Goal: Task Accomplishment & Management: Manage account settings

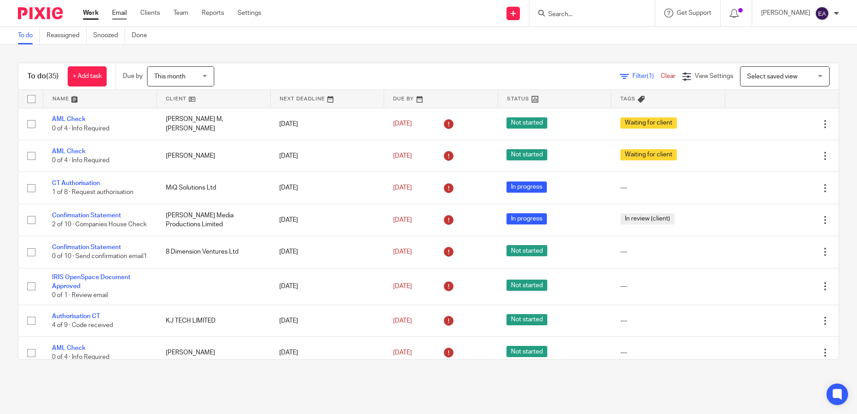
click at [117, 12] on link "Email" at bounding box center [119, 13] width 15 height 9
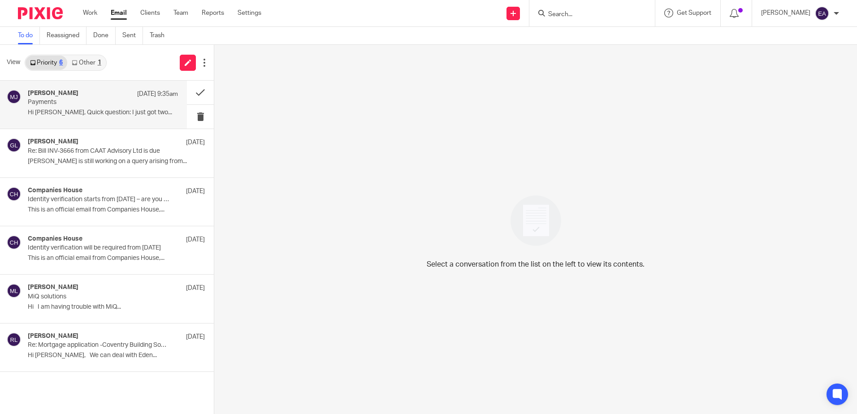
click at [61, 114] on p "Hi Elaine, Quick question: I just got two..." at bounding box center [103, 113] width 150 height 8
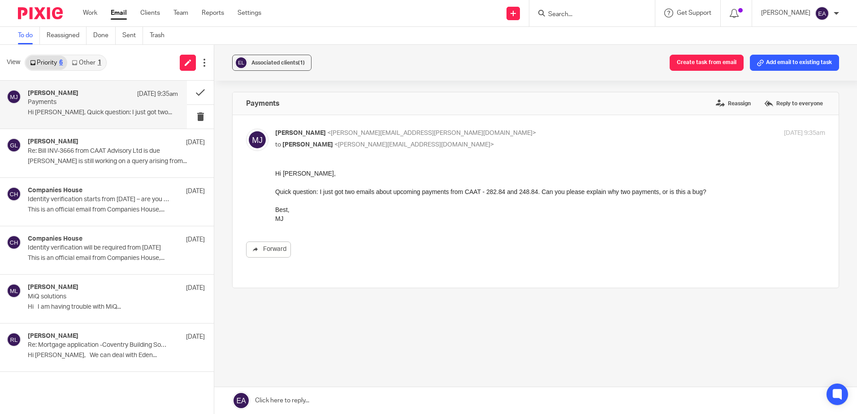
click at [88, 61] on link "Other 1" at bounding box center [86, 63] width 38 height 14
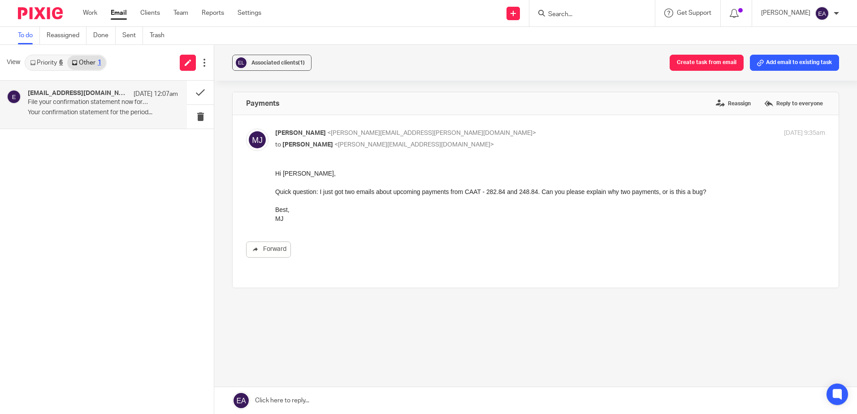
click at [93, 108] on div "ereminders@companieshouse.gov.uk 13 Sep 12:07am File your confirmation statemen…" at bounding box center [103, 105] width 150 height 30
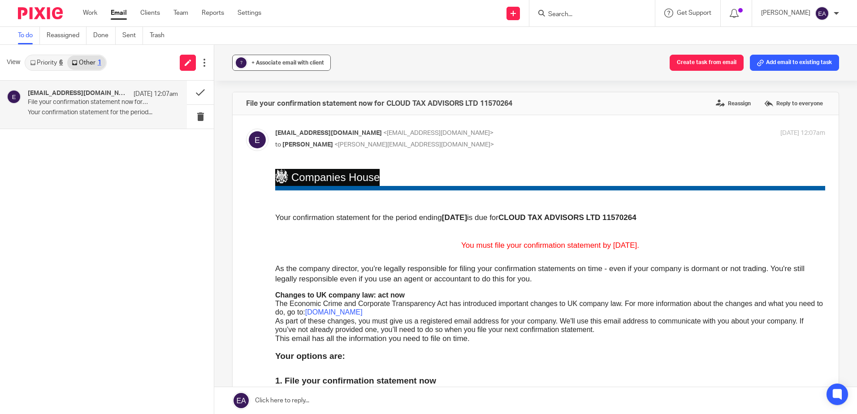
click at [285, 62] on span "+ Associate email with client" at bounding box center [288, 62] width 73 height 5
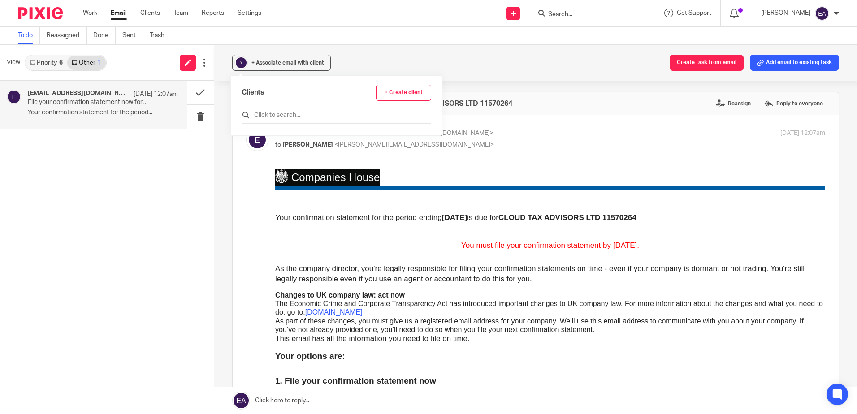
click at [288, 111] on input "text" at bounding box center [337, 115] width 190 height 9
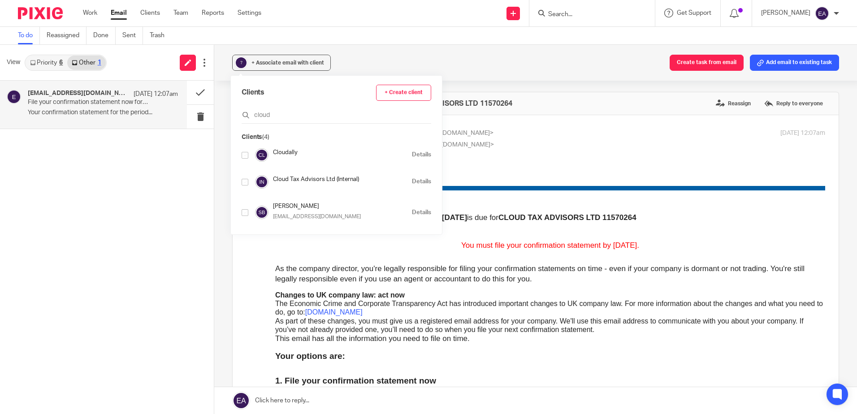
type input "cloud"
click at [246, 183] on input "checkbox" at bounding box center [245, 182] width 7 height 7
checkbox input "true"
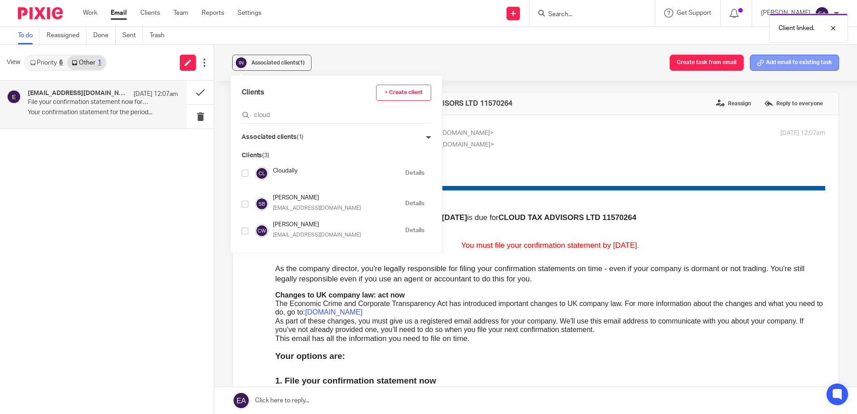
click at [787, 64] on button "Add email to existing task" at bounding box center [794, 63] width 89 height 16
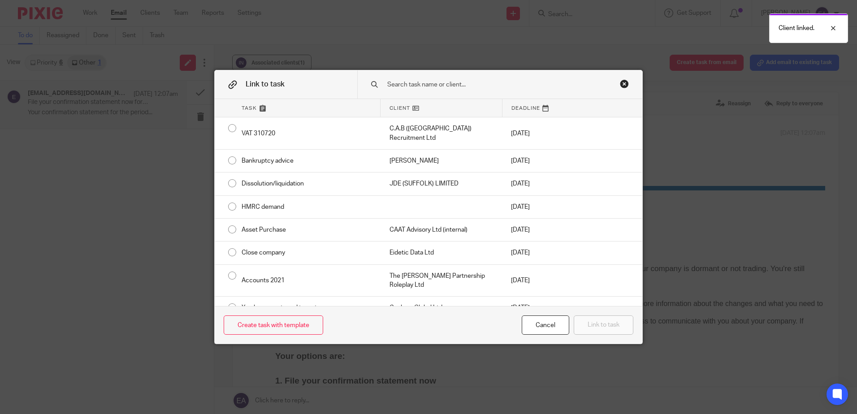
click at [412, 89] on input "text" at bounding box center [494, 85] width 215 height 10
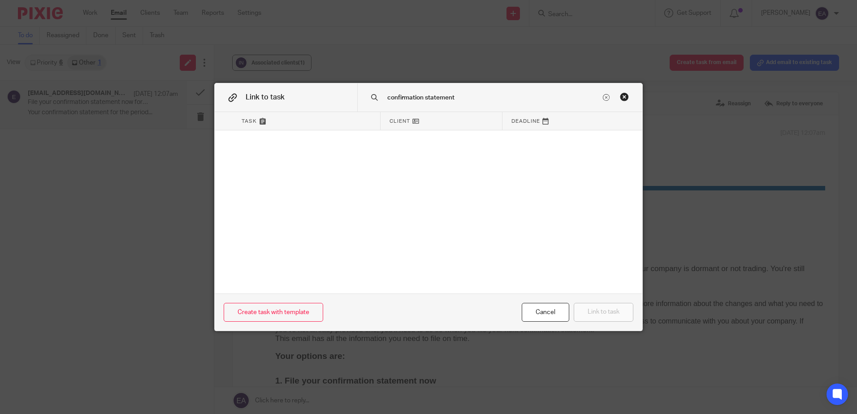
drag, startPoint x: 486, startPoint y: 98, endPoint x: 365, endPoint y: 96, distance: 121.1
click at [365, 96] on div "confirmation statement" at bounding box center [499, 97] width 285 height 28
type input "confirmation statement"
click at [546, 310] on div "Cancel" at bounding box center [546, 312] width 48 height 19
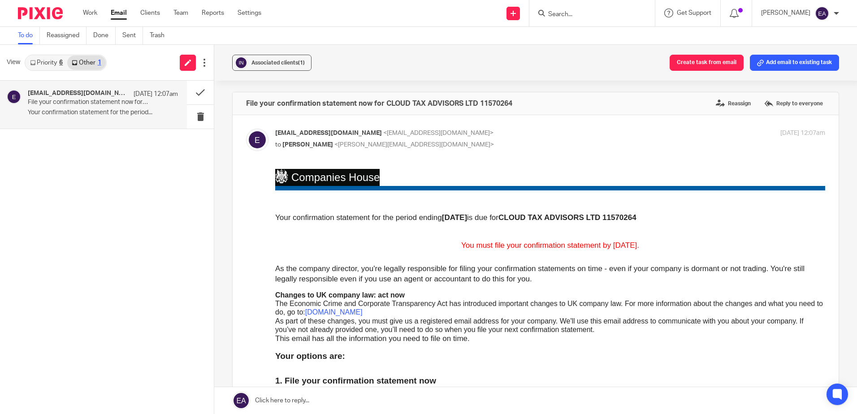
click at [563, 11] on input "Search" at bounding box center [587, 15] width 81 height 8
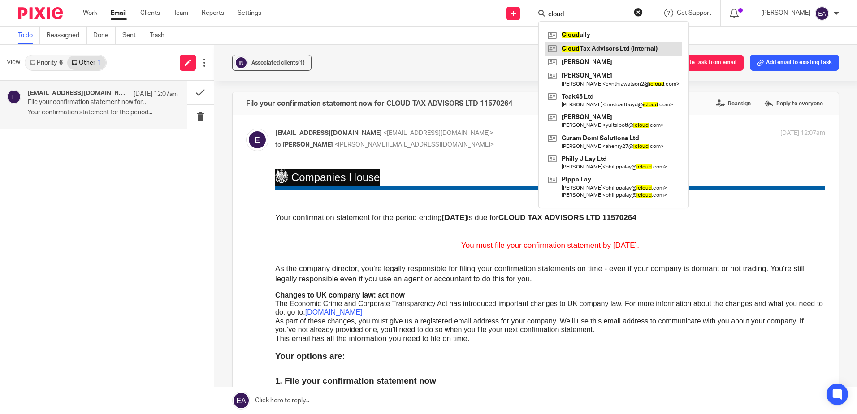
type input "cloud"
click at [609, 50] on link at bounding box center [614, 48] width 136 height 13
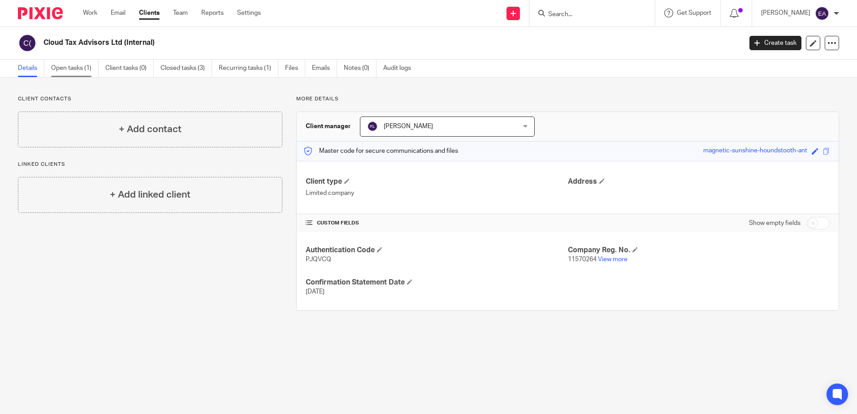
click at [61, 67] on link "Open tasks (1)" at bounding box center [75, 68] width 48 height 17
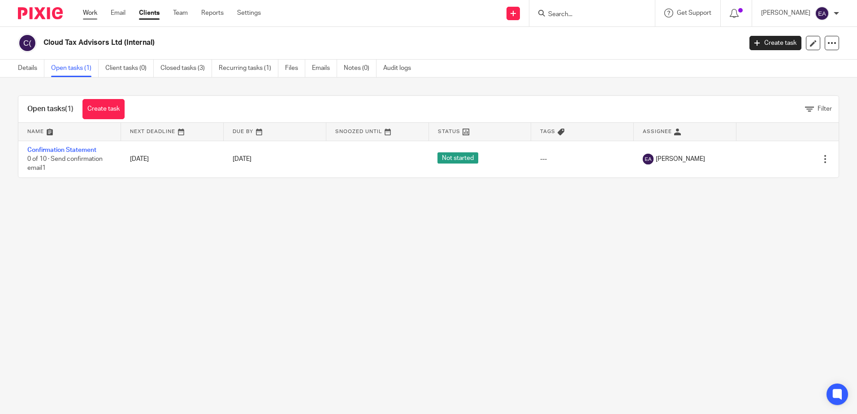
click at [94, 11] on link "Work" at bounding box center [90, 13] width 14 height 9
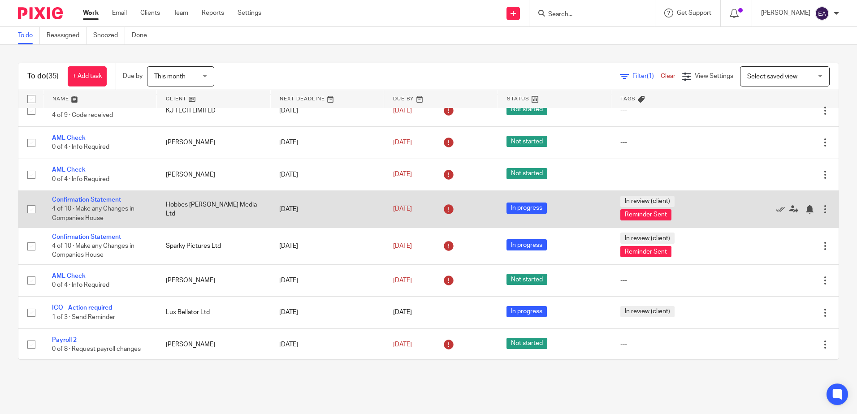
scroll to position [224, 0]
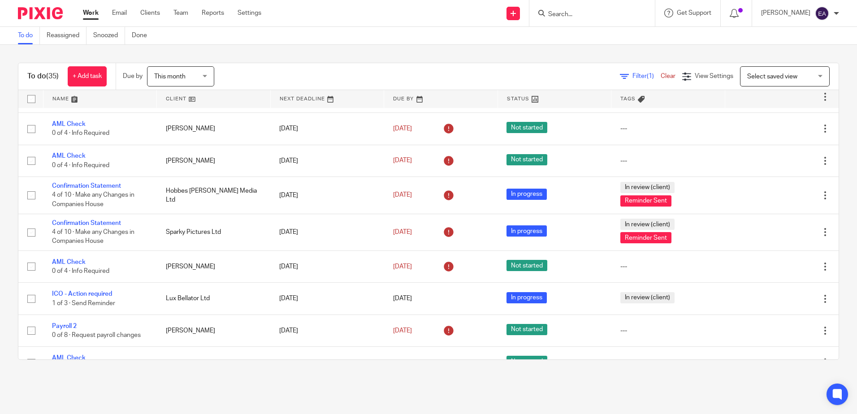
click at [207, 69] on div "This month This month" at bounding box center [180, 76] width 67 height 20
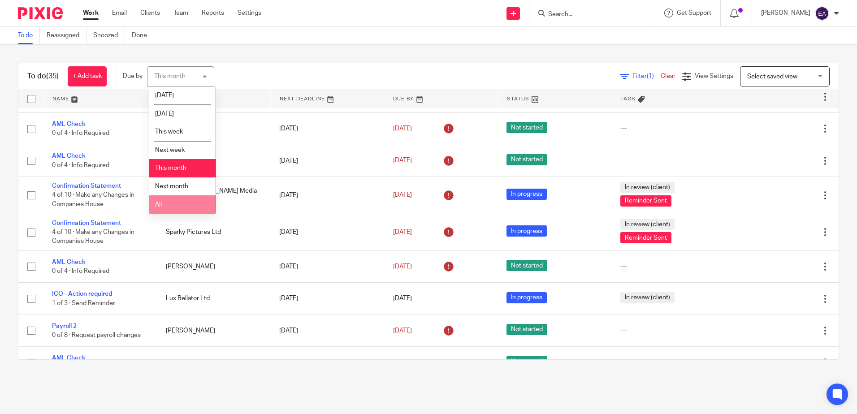
click at [170, 202] on li "All" at bounding box center [182, 204] width 66 height 18
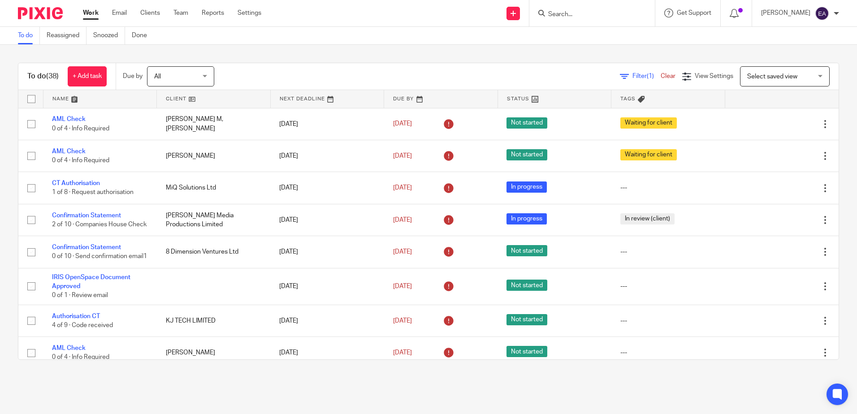
click at [812, 71] on div "Select saved view Select saved view" at bounding box center [785, 76] width 90 height 20
click at [695, 76] on span "View Settings" at bounding box center [714, 76] width 39 height 6
click at [705, 102] on icon at bounding box center [707, 103] width 9 height 9
click at [620, 137] on icon at bounding box center [621, 136] width 9 height 9
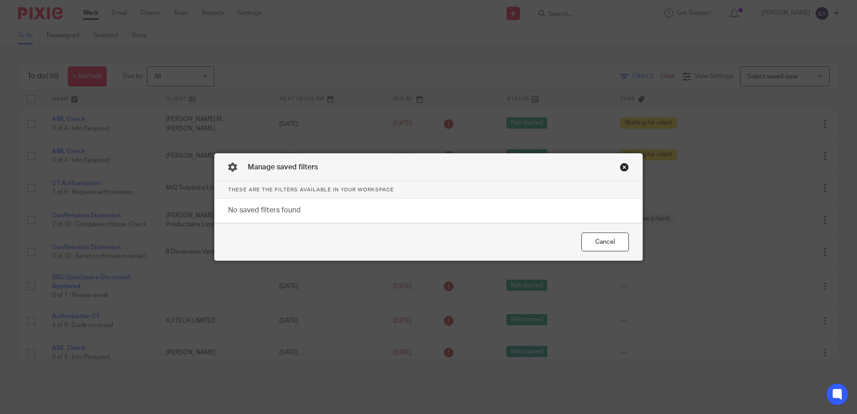
click at [621, 169] on div "Close this dialog window" at bounding box center [624, 167] width 9 height 9
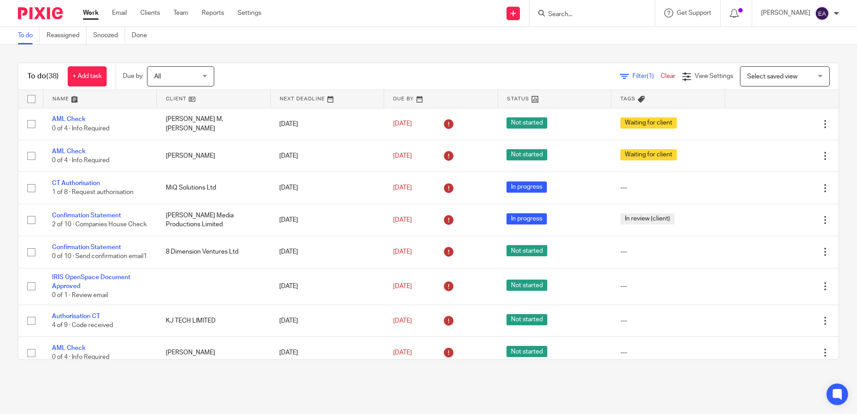
click at [647, 78] on span "(1)" at bounding box center [650, 76] width 7 height 6
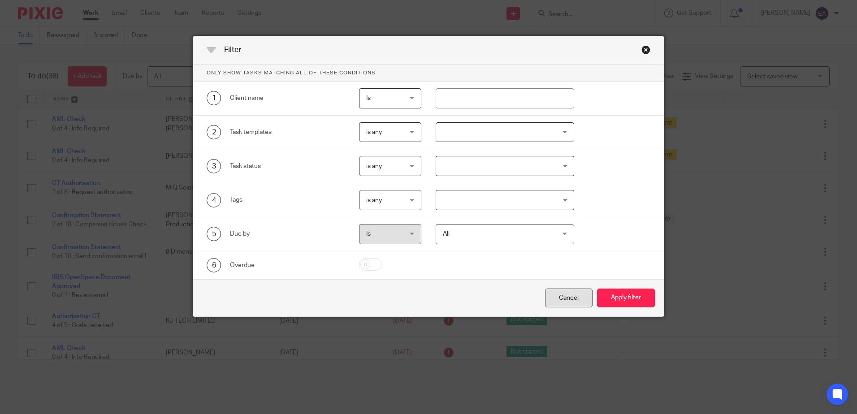
click at [575, 299] on div "Cancel" at bounding box center [569, 298] width 48 height 19
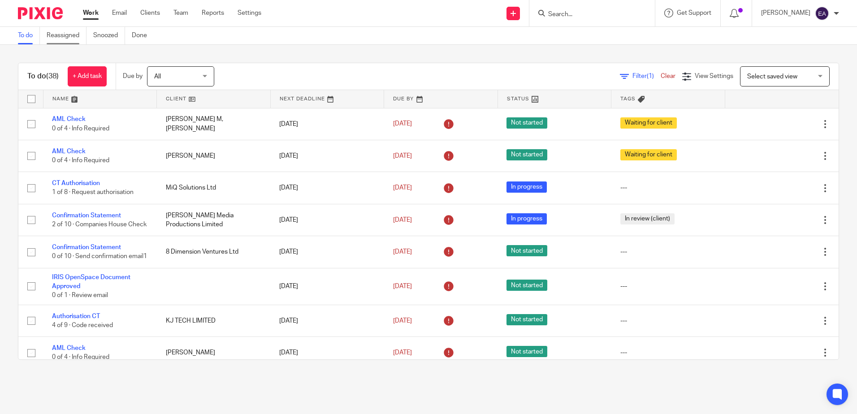
click at [72, 38] on link "Reassigned" at bounding box center [67, 35] width 40 height 17
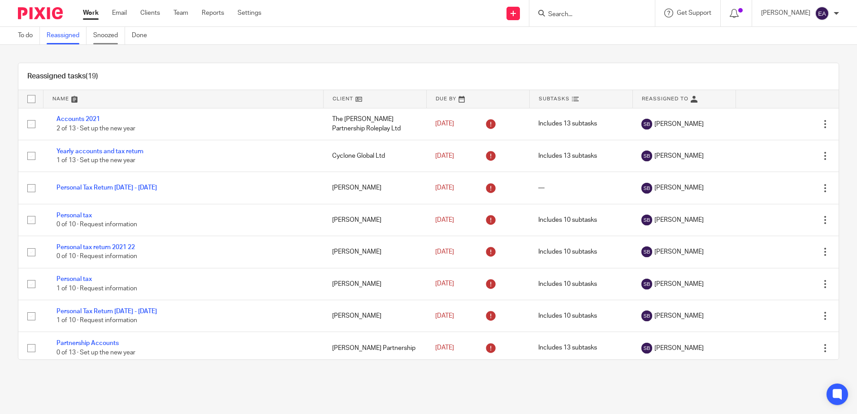
click at [111, 33] on link "Snoozed" at bounding box center [109, 35] width 32 height 17
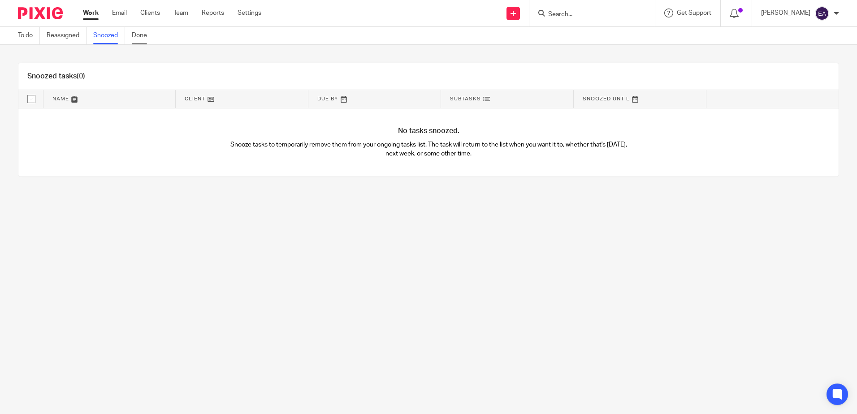
click at [139, 35] on link "Done" at bounding box center [143, 35] width 22 height 17
click at [25, 37] on link "To do" at bounding box center [29, 35] width 22 height 17
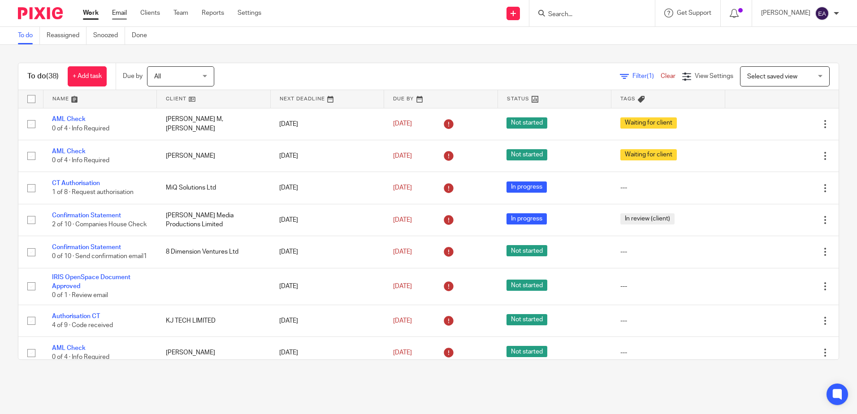
click at [115, 15] on link "Email" at bounding box center [119, 13] width 15 height 9
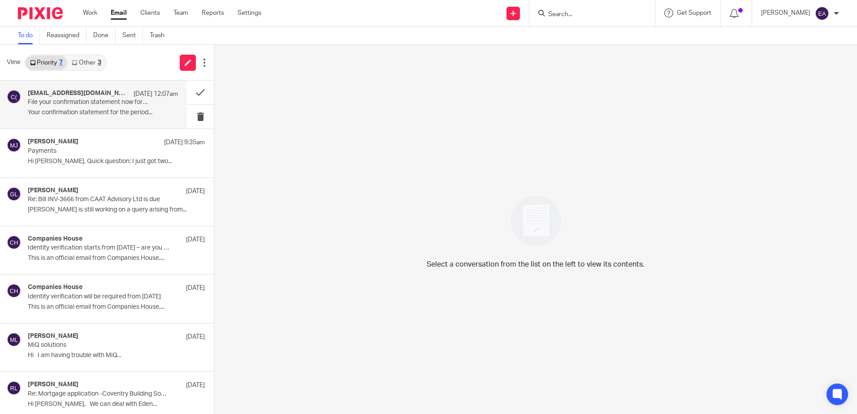
click at [122, 106] on p "File your confirmation statement now for CLOUD TAX ADVISORS LTD 11570264" at bounding box center [88, 103] width 120 height 8
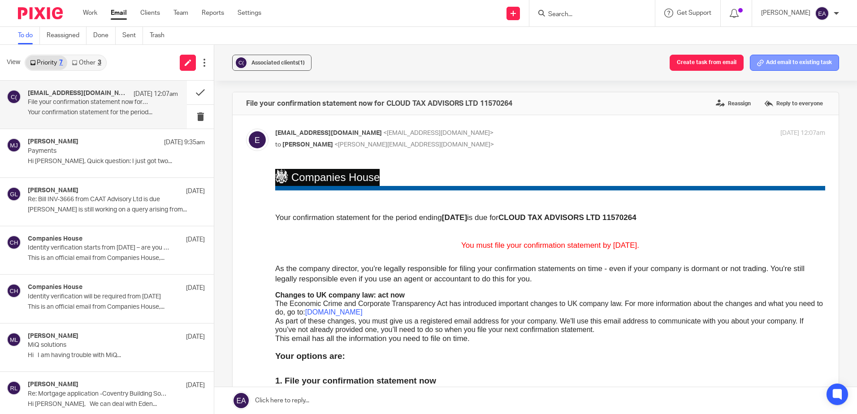
click at [762, 69] on button "Add email to existing task" at bounding box center [794, 63] width 89 height 16
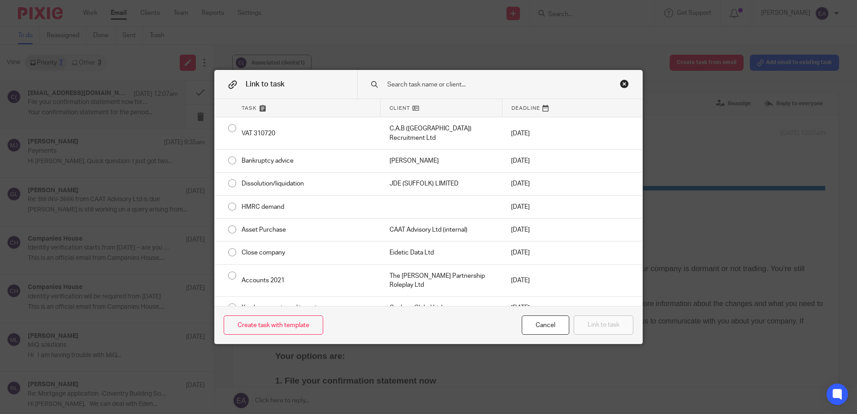
click at [435, 85] on input "text" at bounding box center [494, 85] width 215 height 10
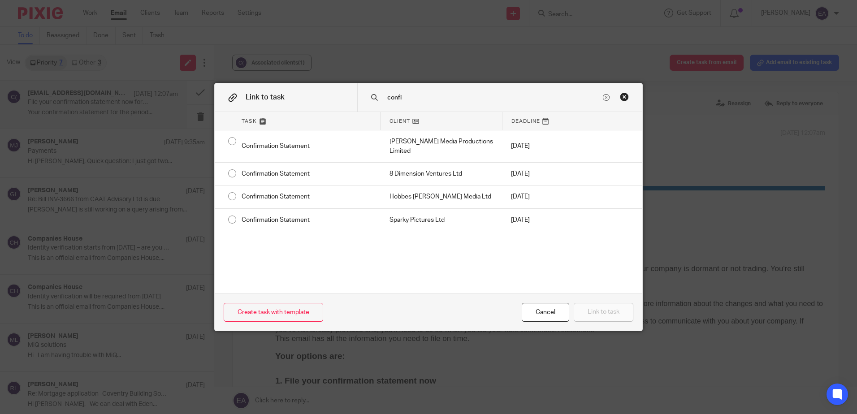
type input "confi"
drag, startPoint x: 426, startPoint y: 91, endPoint x: 389, endPoint y: 97, distance: 37.7
click at [369, 100] on div "confi" at bounding box center [499, 97] width 285 height 28
drag, startPoint x: 409, startPoint y: 97, endPoint x: 375, endPoint y: 100, distance: 34.2
click at [375, 100] on div "confi" at bounding box center [499, 97] width 285 height 28
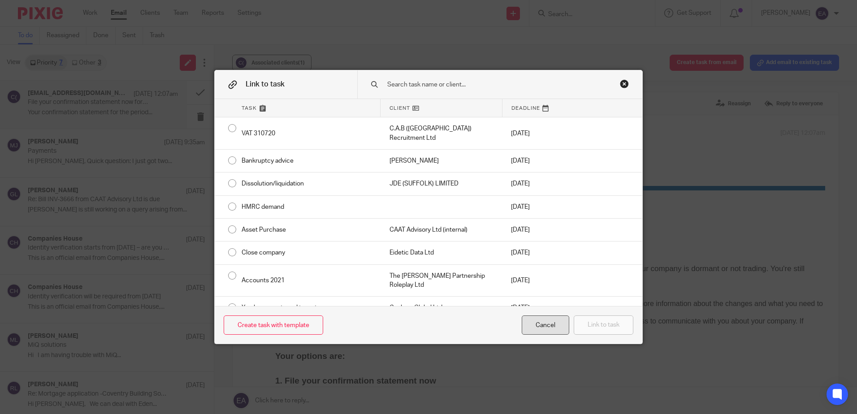
drag, startPoint x: 546, startPoint y: 320, endPoint x: 276, endPoint y: 151, distance: 318.9
click at [546, 320] on div "Cancel" at bounding box center [546, 325] width 48 height 19
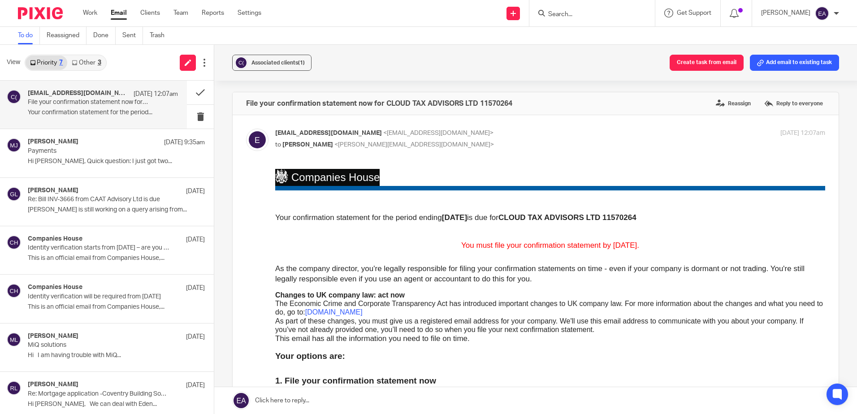
click at [577, 14] on input "Search" at bounding box center [587, 15] width 81 height 8
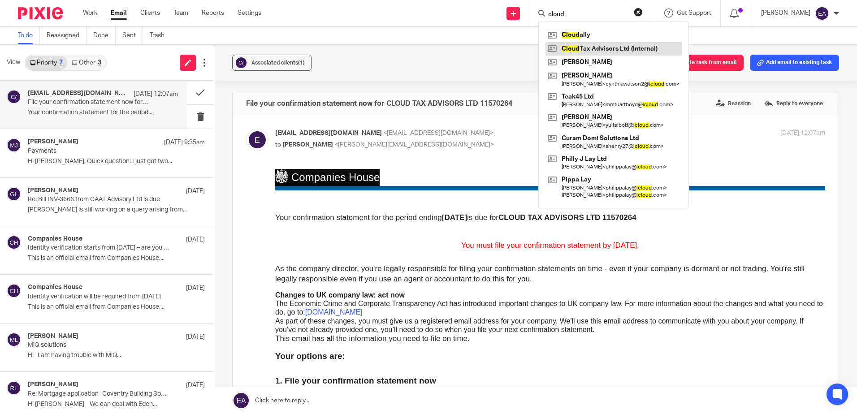
type input "cloud"
click at [632, 46] on link at bounding box center [614, 48] width 136 height 13
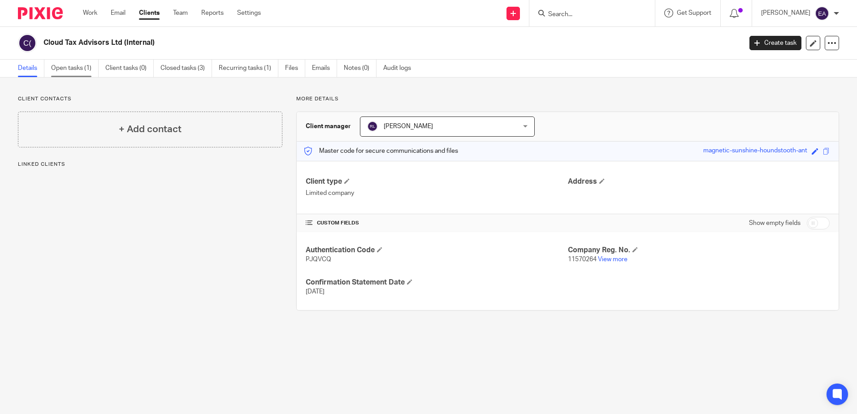
click at [63, 69] on link "Open tasks (1)" at bounding box center [75, 68] width 48 height 17
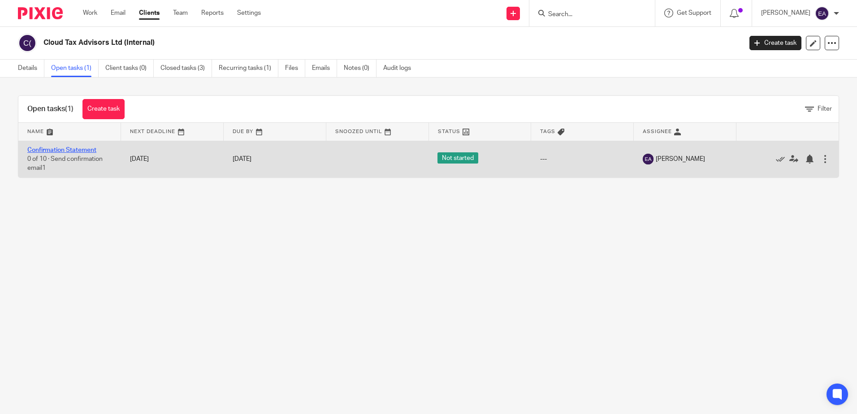
click at [73, 148] on link "Confirmation Statement" at bounding box center [61, 150] width 69 height 6
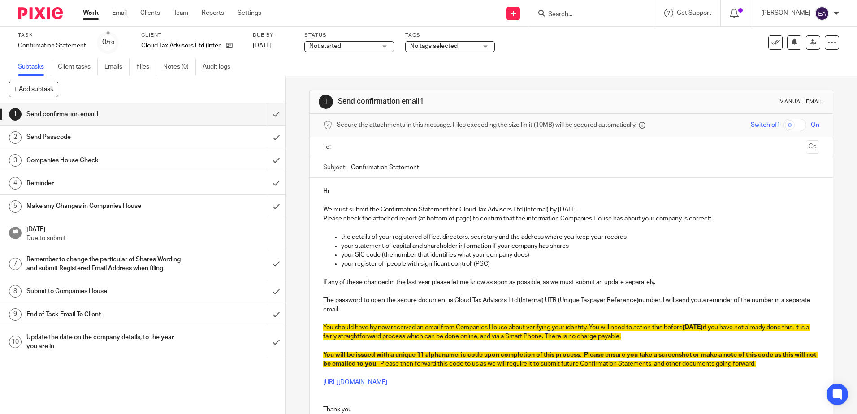
click at [371, 45] on span "Not started" at bounding box center [342, 46] width 67 height 9
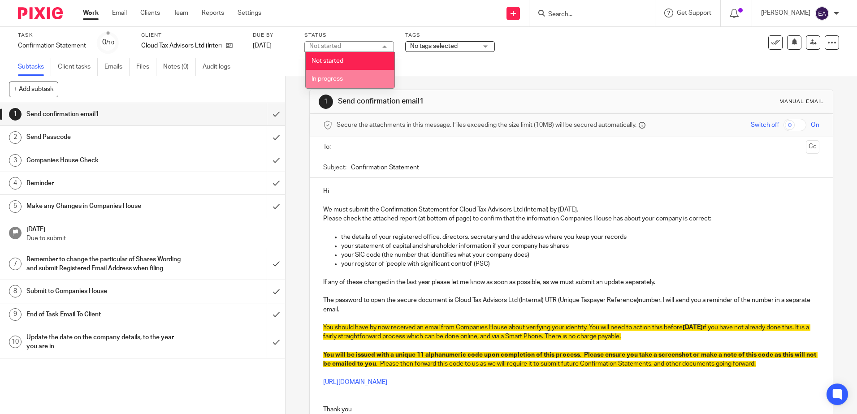
click at [365, 76] on li "In progress" at bounding box center [350, 79] width 89 height 18
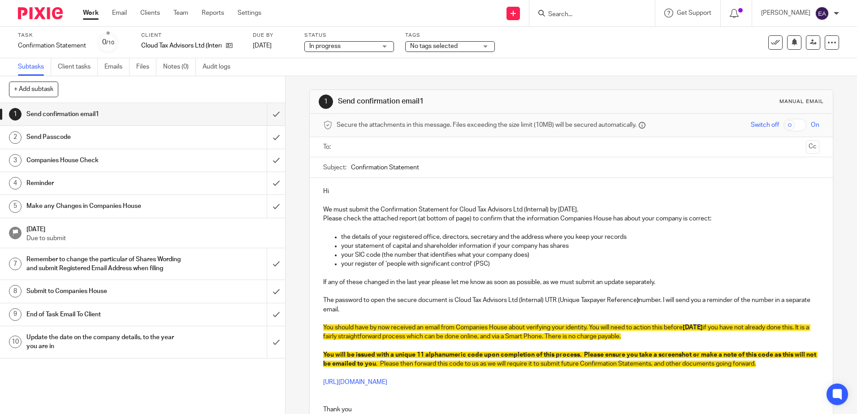
click at [384, 45] on div "In progress In progress" at bounding box center [349, 46] width 90 height 11
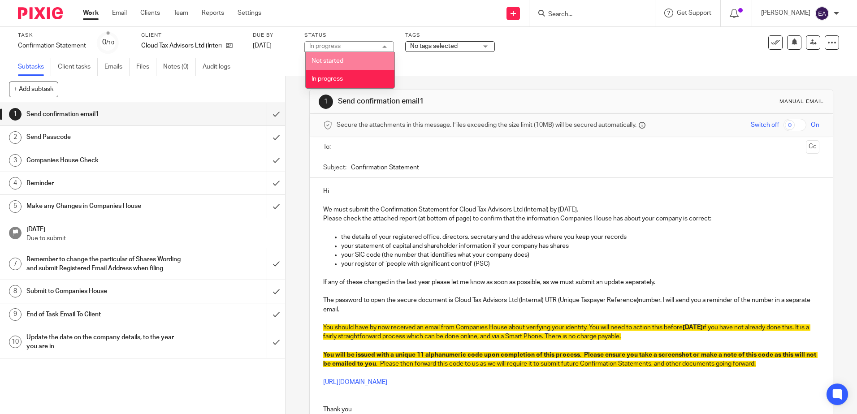
click at [375, 56] on li "Not started" at bounding box center [350, 61] width 89 height 18
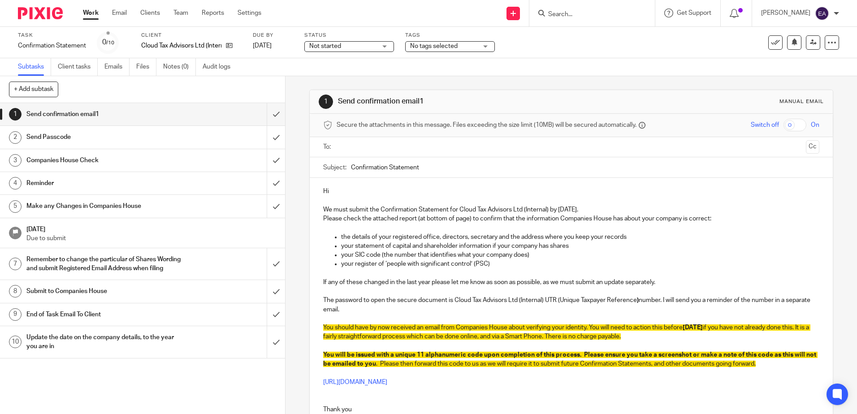
click at [92, 13] on link "Work" at bounding box center [91, 13] width 16 height 9
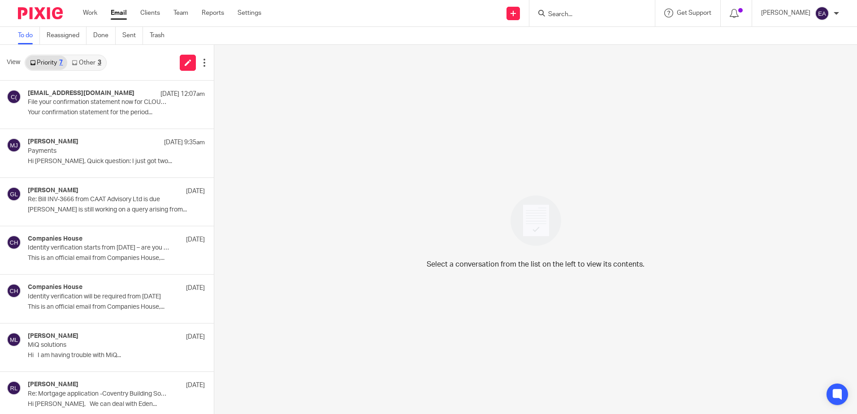
click at [77, 58] on link "Other 3" at bounding box center [86, 63] width 38 height 14
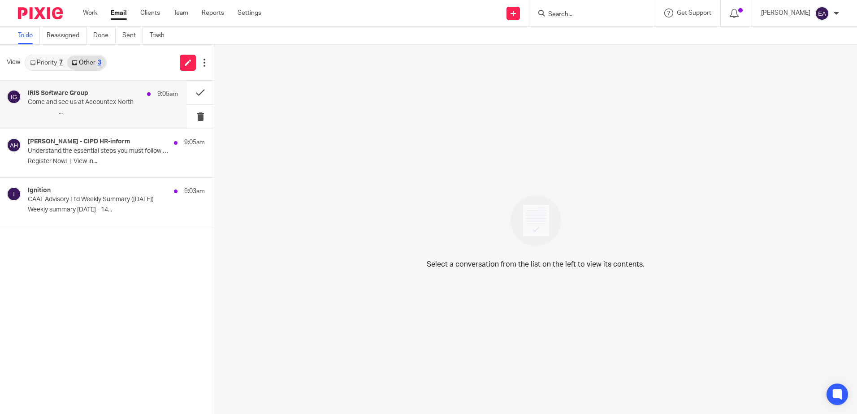
click at [84, 101] on p "Come and see us at Accountex North" at bounding box center [88, 103] width 120 height 8
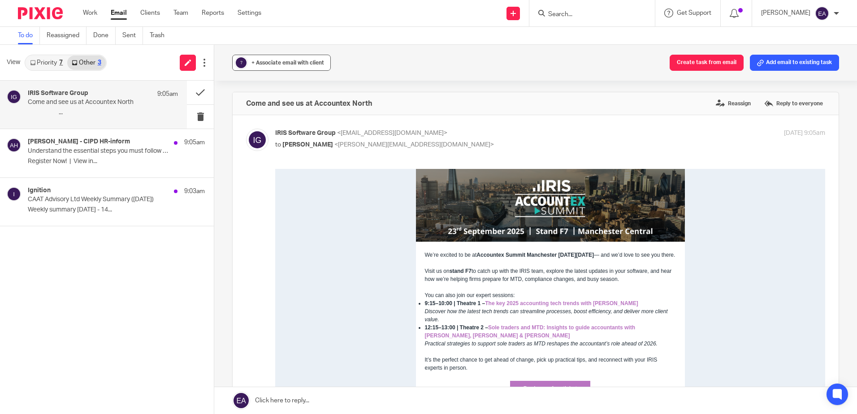
click at [290, 61] on span "+ Associate email with client" at bounding box center [288, 62] width 73 height 5
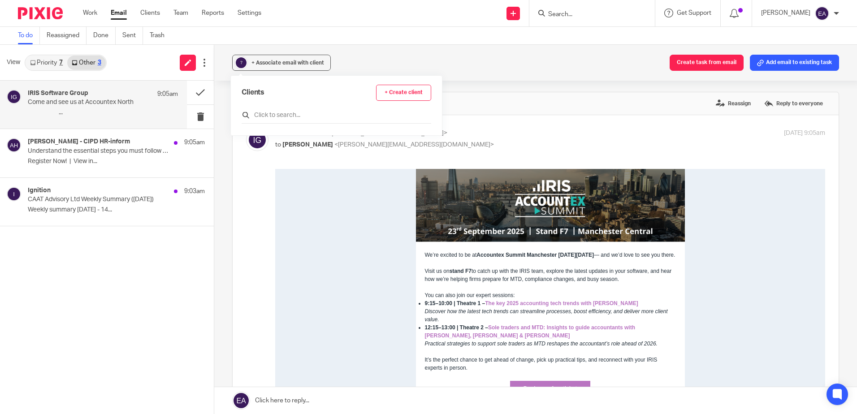
click at [316, 115] on input "text" at bounding box center [337, 115] width 190 height 9
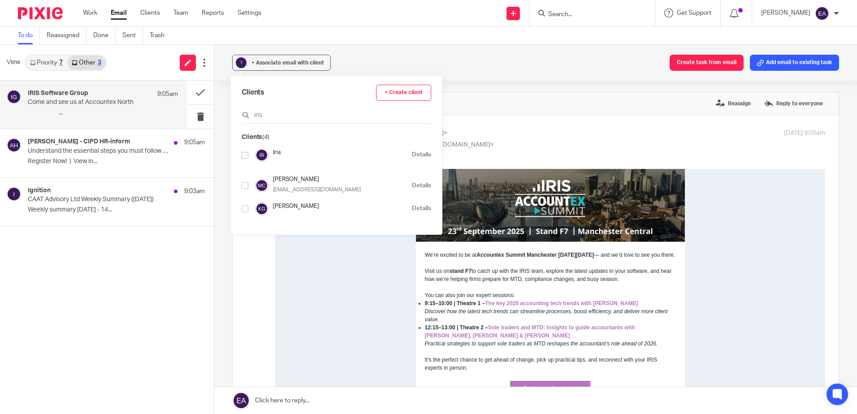
type input "iris"
click at [246, 156] on input "checkbox" at bounding box center [245, 155] width 7 height 7
checkbox input "true"
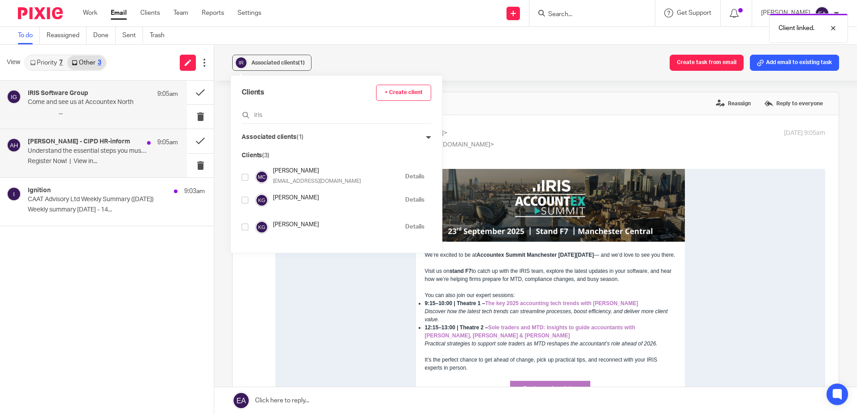
click at [104, 152] on p "Understand the essential steps you must follow to avoid the risk of tribunal cl…" at bounding box center [88, 152] width 120 height 8
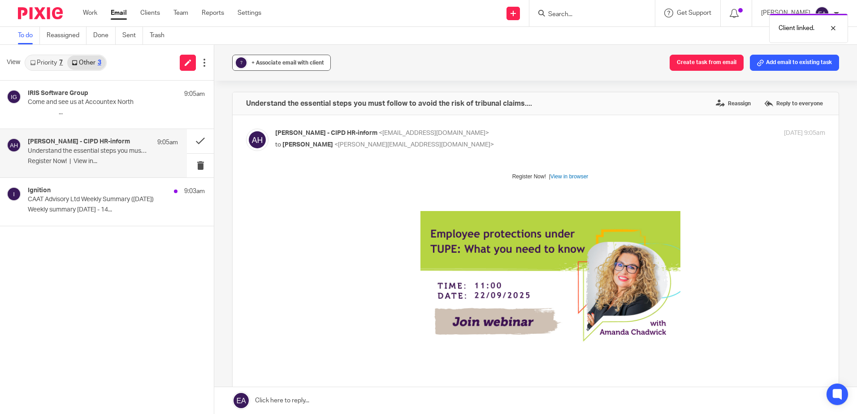
click at [276, 64] on span "+ Associate email with client" at bounding box center [288, 62] width 73 height 5
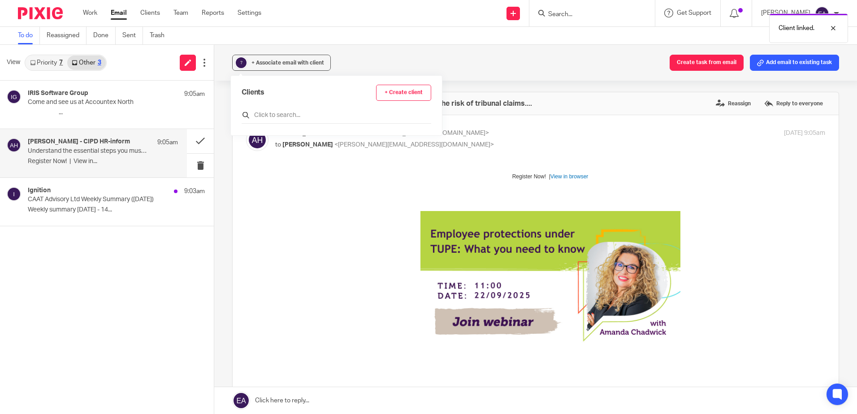
click at [269, 114] on input "text" at bounding box center [337, 115] width 190 height 9
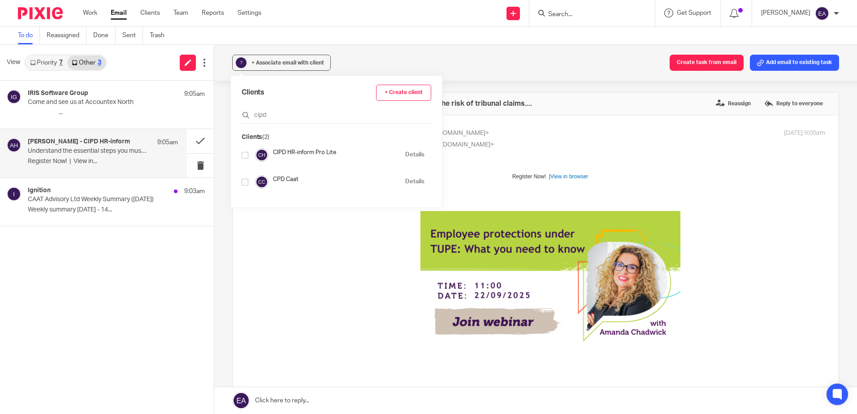
type input "cipd"
click at [246, 158] on input "checkbox" at bounding box center [245, 155] width 7 height 7
checkbox input "true"
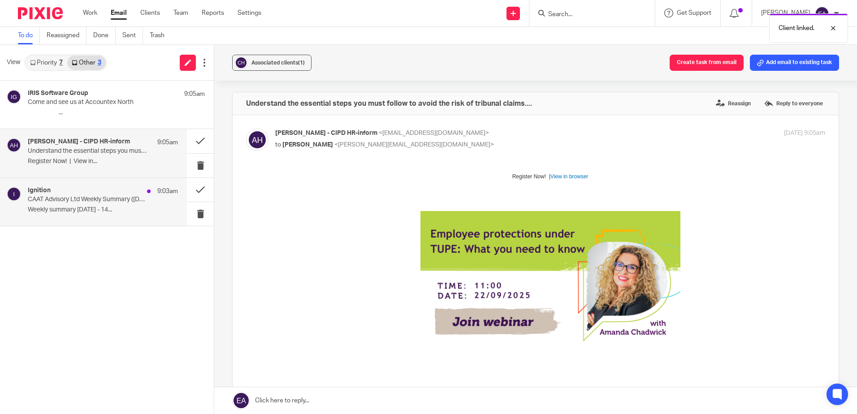
click at [105, 210] on p "Weekly summary [DATE] - 14..." at bounding box center [103, 210] width 150 height 8
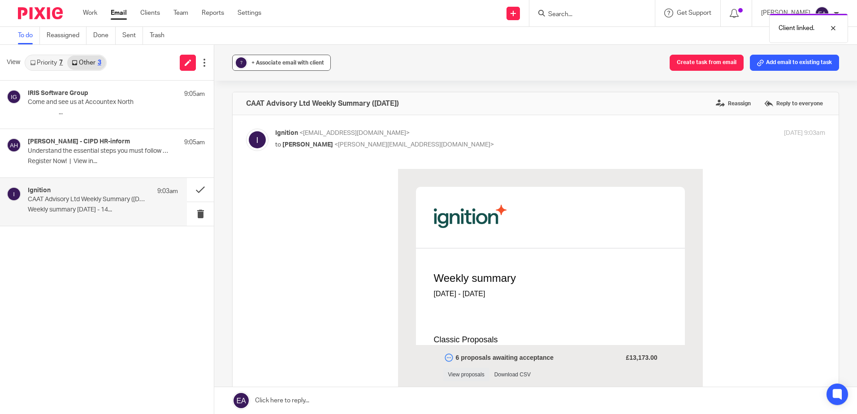
click at [276, 64] on span "+ Associate email with client" at bounding box center [288, 62] width 73 height 5
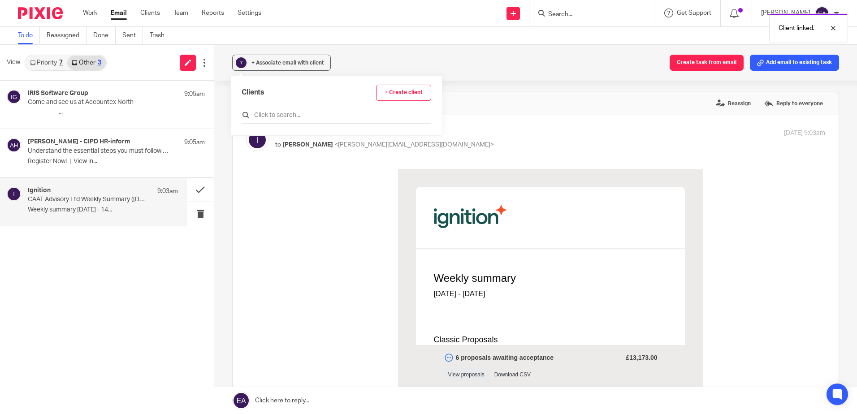
click at [287, 117] on input "text" at bounding box center [337, 115] width 190 height 9
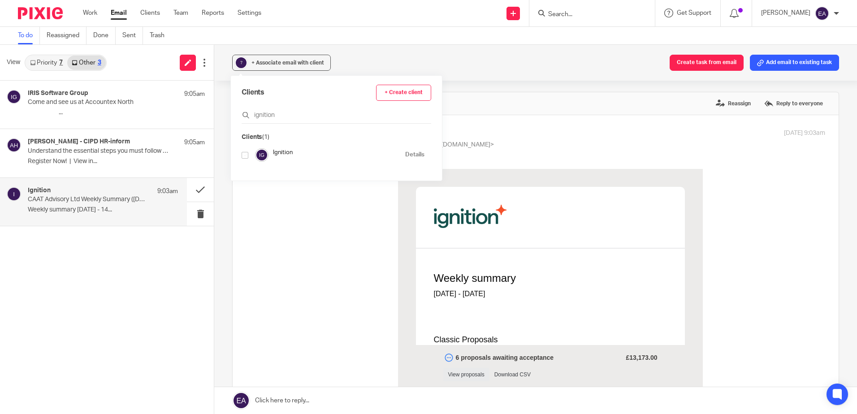
type input "ignition"
click at [247, 157] on input "checkbox" at bounding box center [245, 155] width 7 height 7
checkbox input "true"
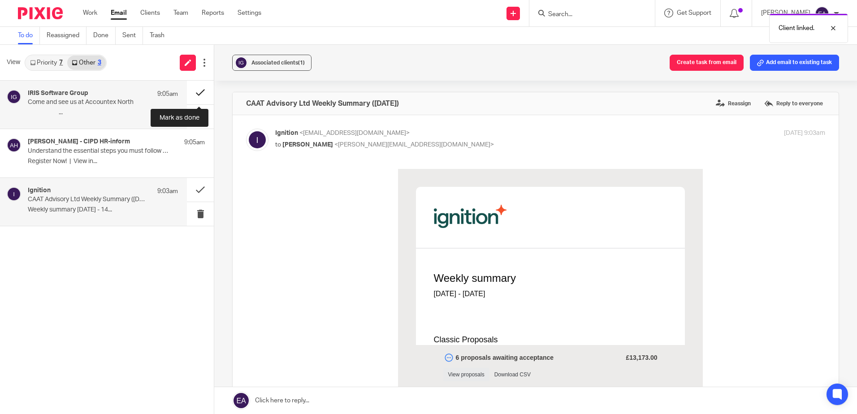
click at [195, 95] on button at bounding box center [200, 93] width 27 height 24
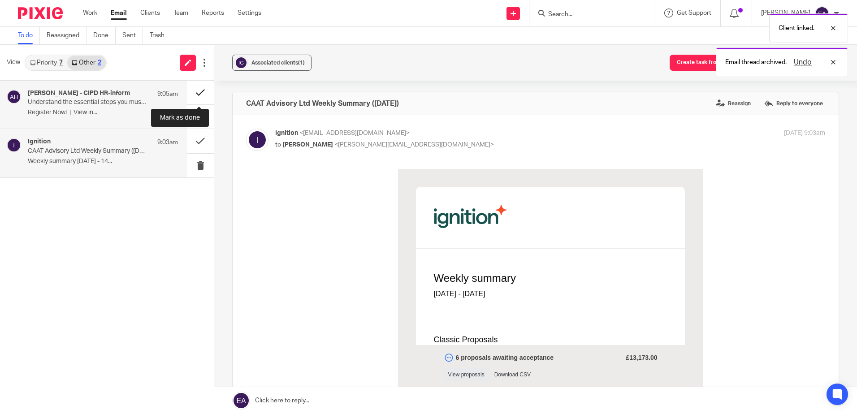
click at [198, 94] on button at bounding box center [200, 93] width 27 height 24
